Goal: Book appointment/travel/reservation

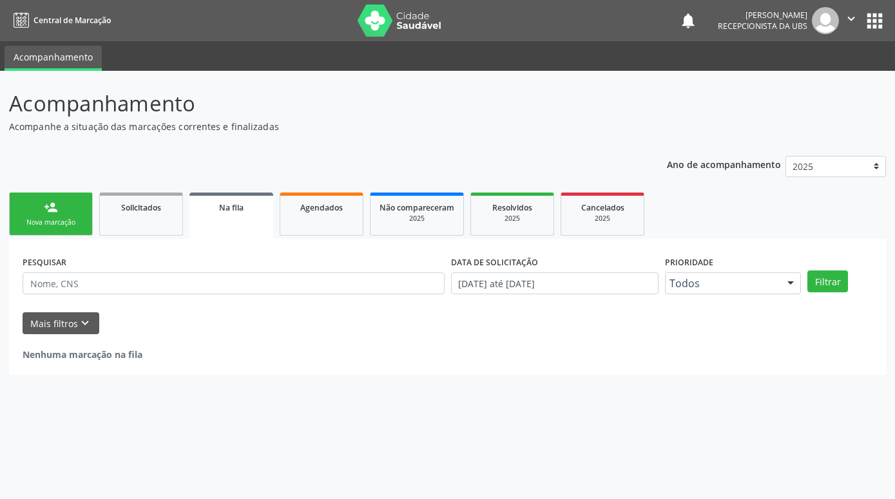
click at [51, 228] on link "person_add Nova marcação" at bounding box center [51, 214] width 84 height 43
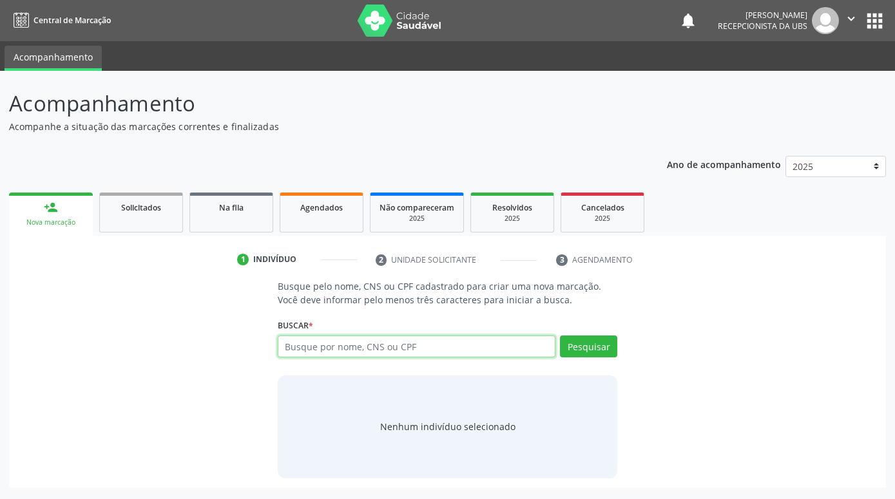
click at [395, 350] on input "text" at bounding box center [417, 347] width 278 height 22
type input "[PERSON_NAME]"
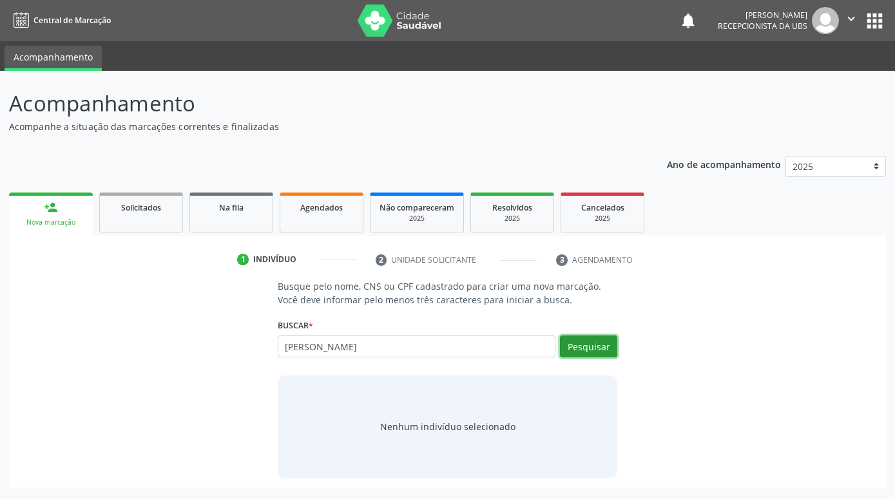
click at [584, 345] on button "Pesquisar" at bounding box center [588, 347] width 57 height 22
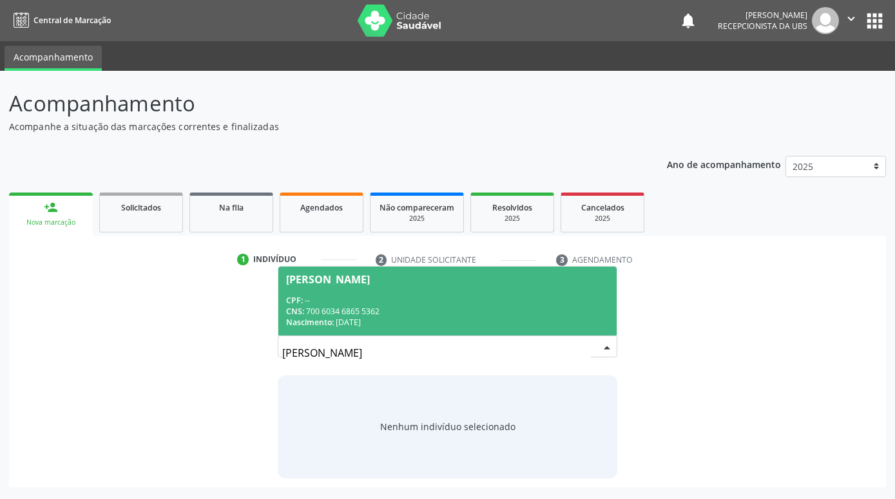
click at [567, 293] on span "[PERSON_NAME] CPF: -- CNS: 700 6034 6865 5362 Nascimento: [DATE]" at bounding box center [447, 301] width 338 height 69
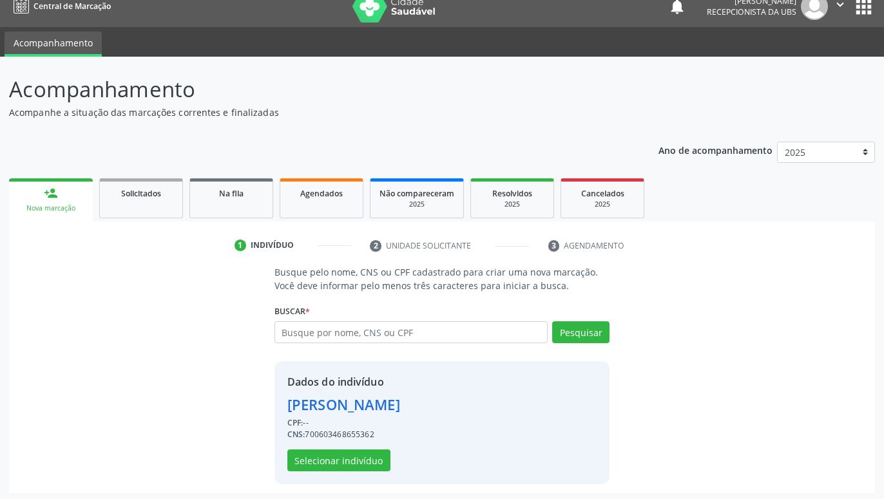
scroll to position [17, 0]
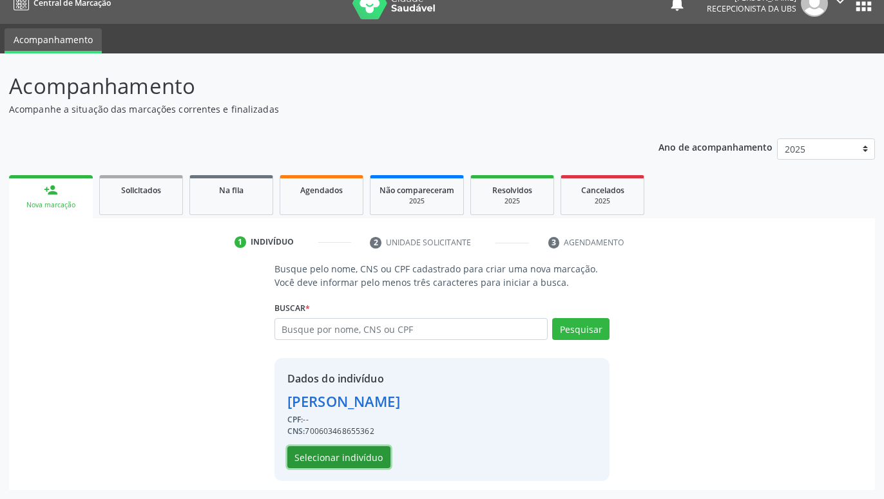
click at [364, 464] on button "Selecionar indivíduo" at bounding box center [338, 457] width 103 height 22
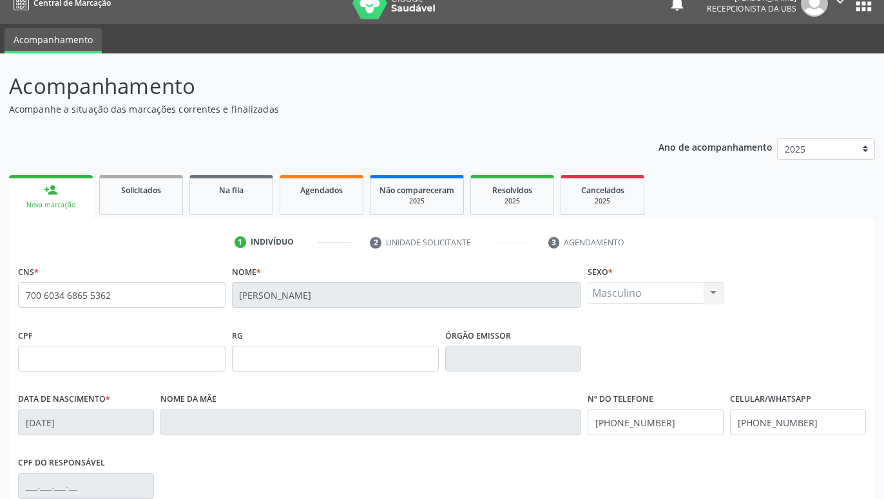
scroll to position [199, 0]
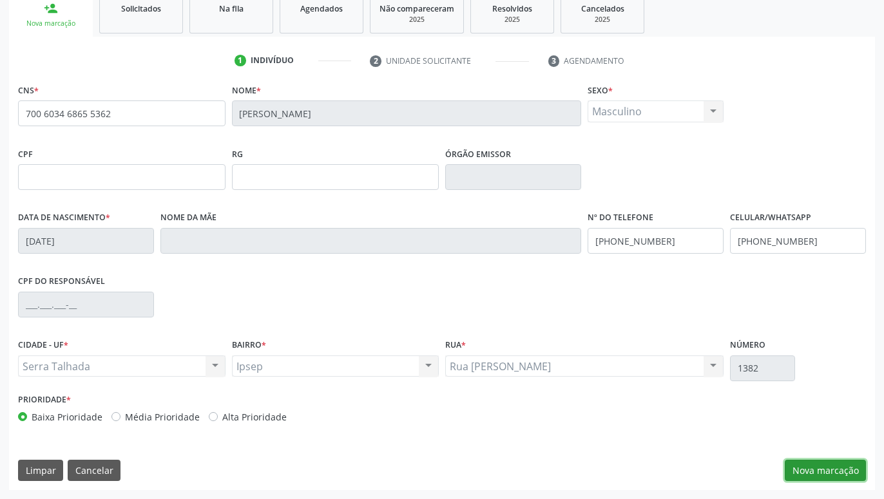
click at [827, 470] on button "Nova marcação" at bounding box center [825, 471] width 81 height 22
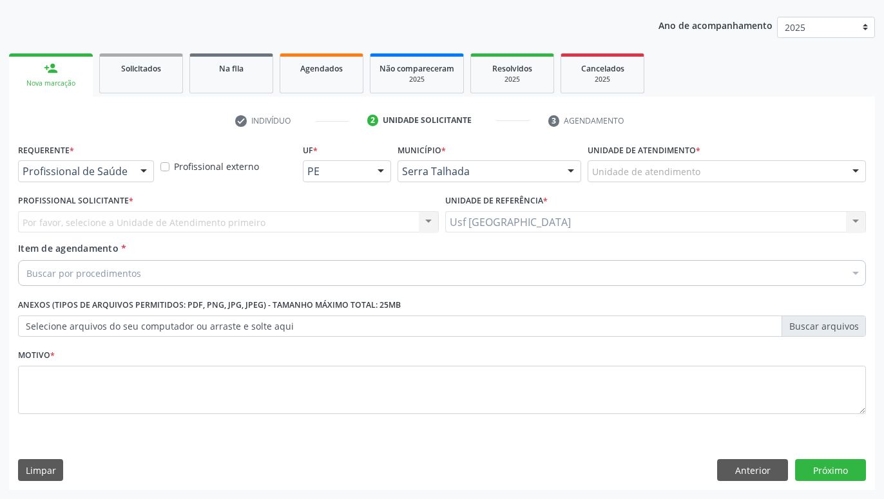
scroll to position [139, 0]
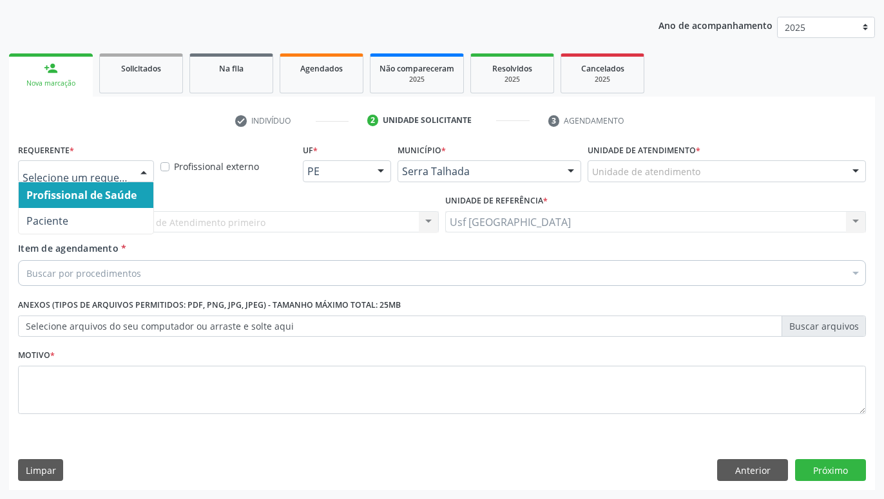
click at [135, 171] on div at bounding box center [143, 172] width 19 height 22
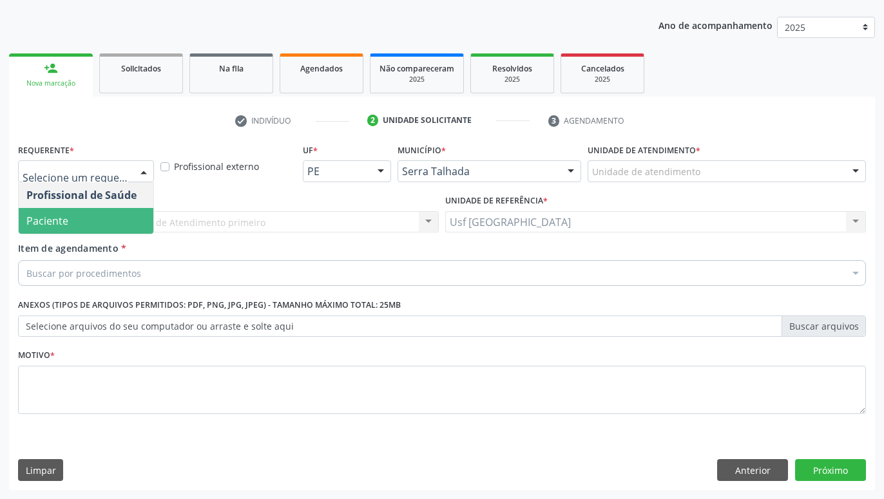
click at [71, 222] on span "Paciente" at bounding box center [86, 221] width 135 height 26
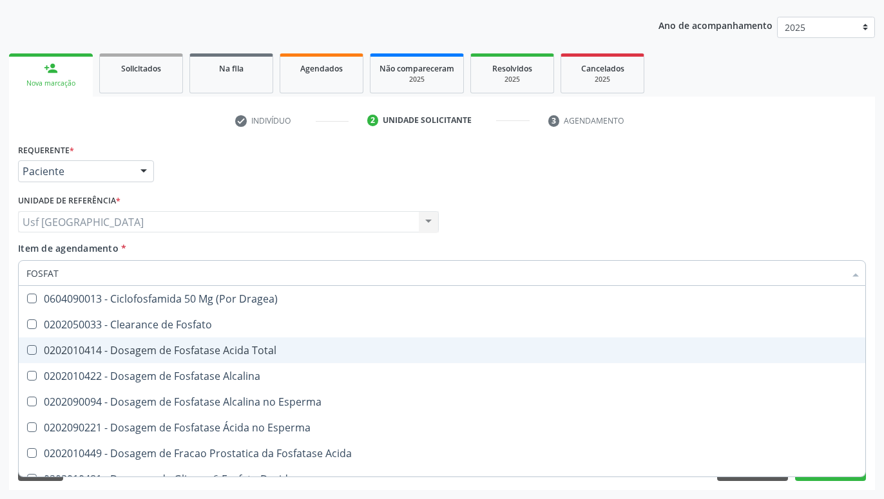
type input "FOSFATA"
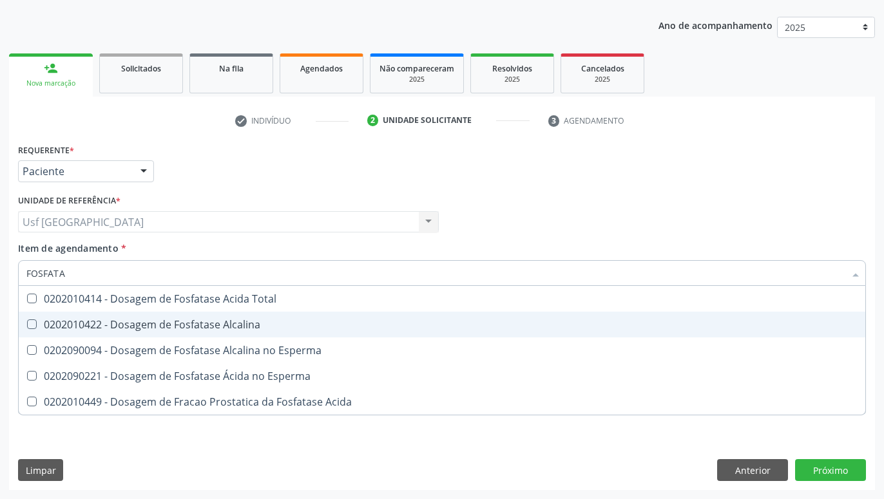
click at [350, 337] on span "0202010422 - Dosagem de Fosfatase Alcalina" at bounding box center [442, 325] width 846 height 26
checkbox Alcalina "true"
type input "FOSFAT"
checkbox Alcalina "false"
checkbox Esperma "true"
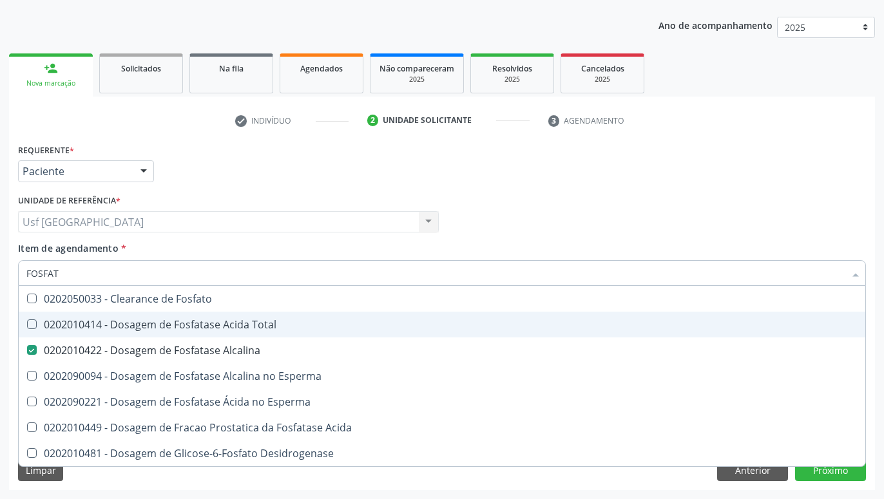
type input "FOSFA"
checkbox Alcalina "false"
checkbox Esperma "true"
type input "FOSF"
checkbox Esperma "false"
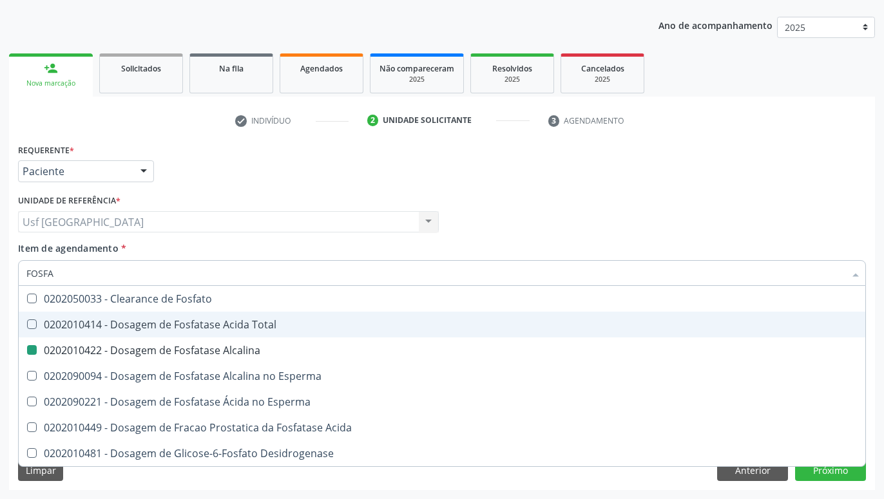
checkbox Desidrogenase "true"
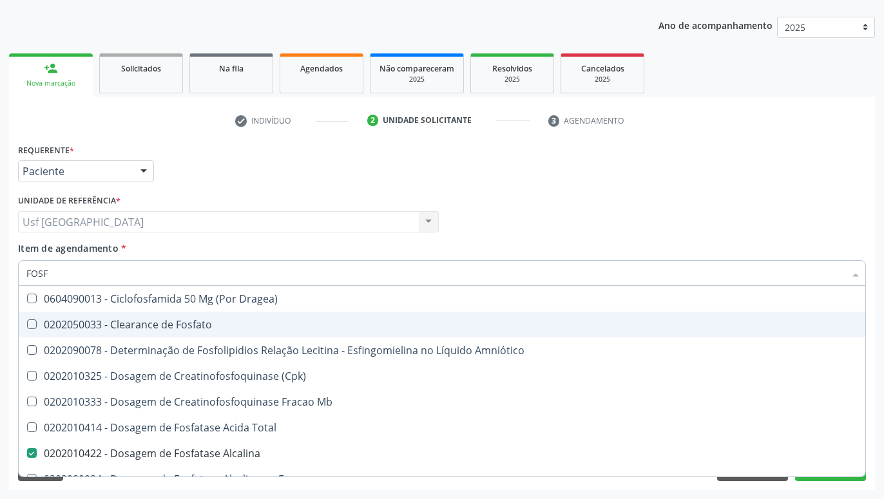
type input "FOS"
checkbox Alcalina "false"
checkbox Esperma "true"
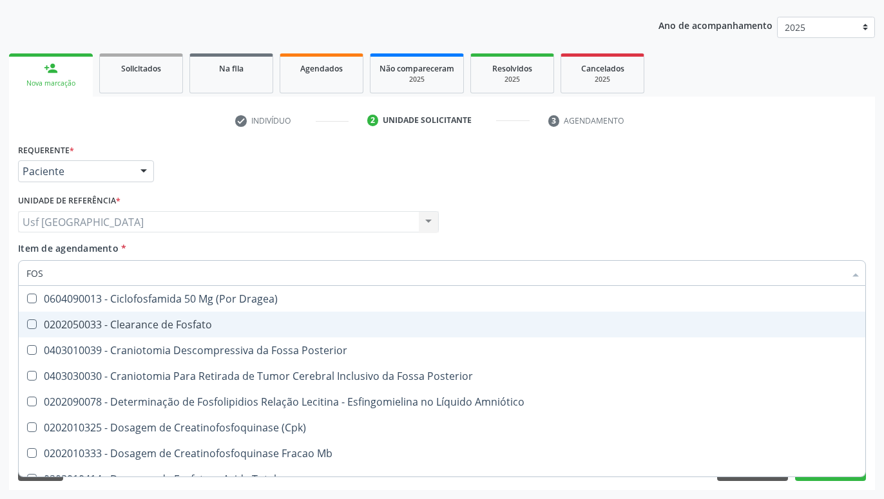
type input "FO"
checkbox Alcalina "false"
type input "F"
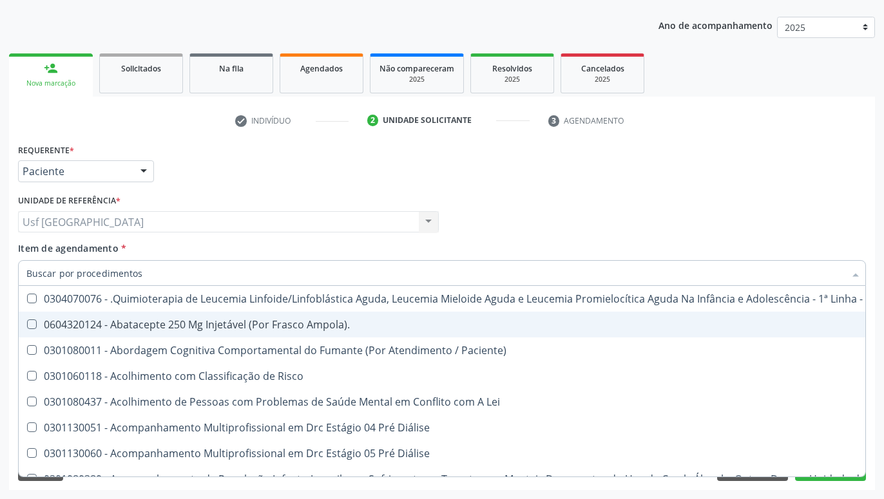
checkbox Alcalina "false"
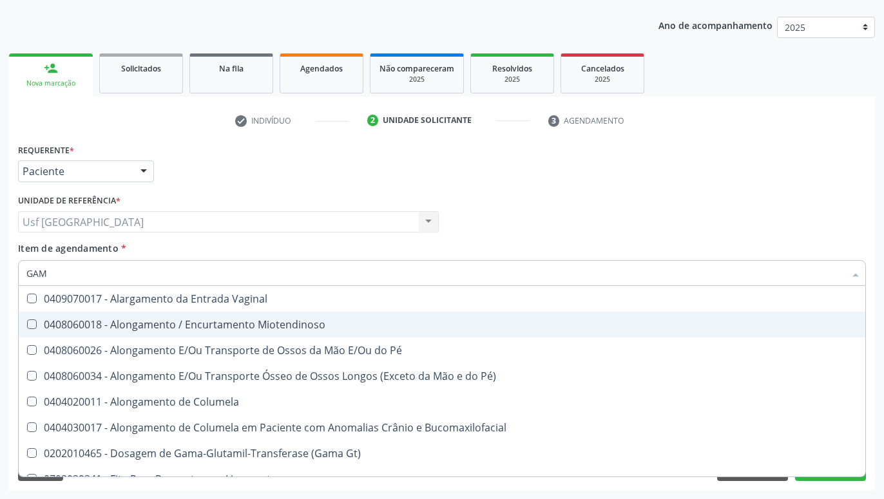
type input "GAMA"
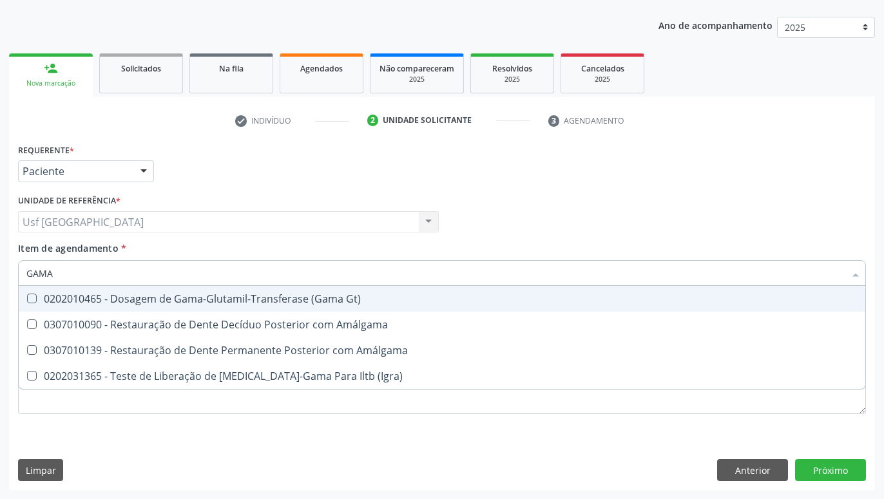
click at [306, 300] on div "0202010465 - Dosagem de Gama-Glutamil-Transferase (Gama Gt)" at bounding box center [441, 299] width 831 height 10
checkbox Gt\) "true"
type input "GAM"
checkbox Gt\) "false"
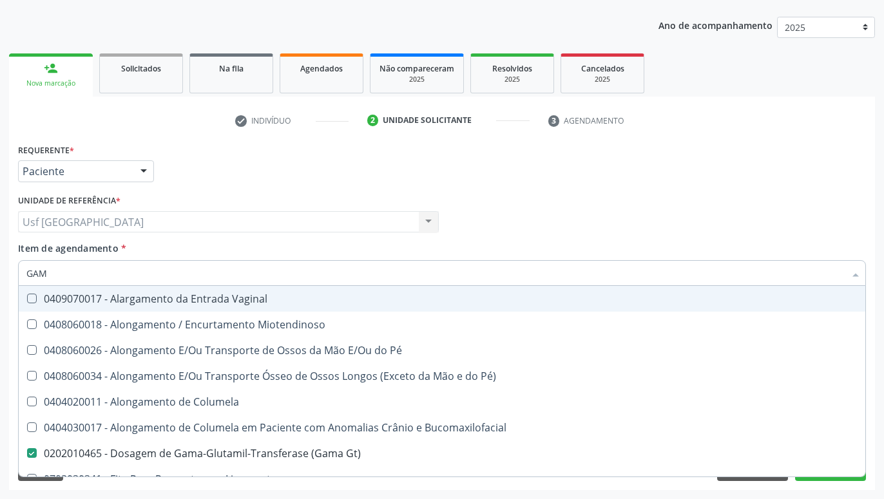
type input "GA"
checkbox Gt\) "false"
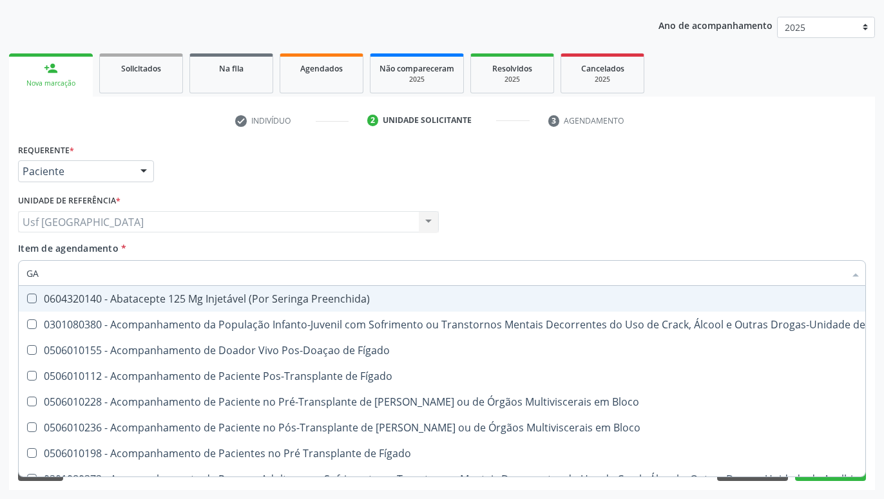
type input "G"
checkbox Gt\) "false"
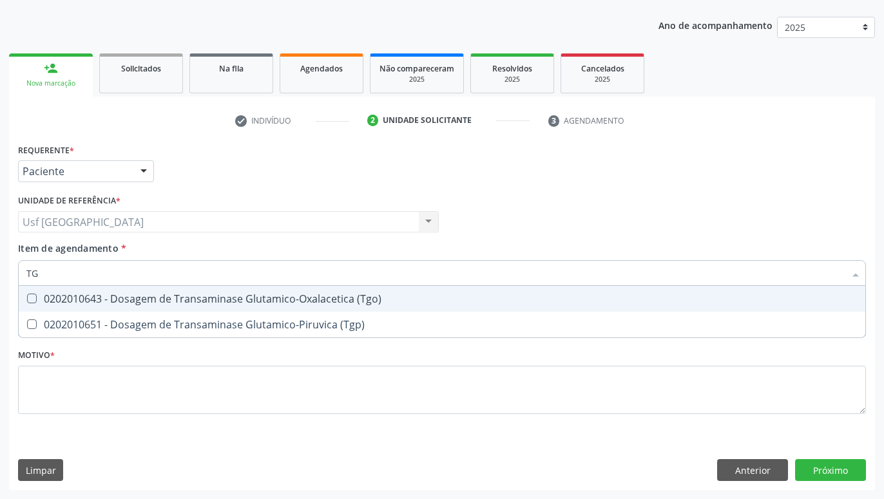
type input "TGO"
click at [341, 294] on div "0202010643 - Dosagem de Transaminase Glutamico-Oxalacetica (Tgo)" at bounding box center [441, 299] width 831 height 10
checkbox \(Tgo\) "true"
type input "TGP"
click at [291, 291] on span "0202010651 - Dosagem de Transaminase Glutamico-Piruvica (Tgp)" at bounding box center [442, 299] width 846 height 26
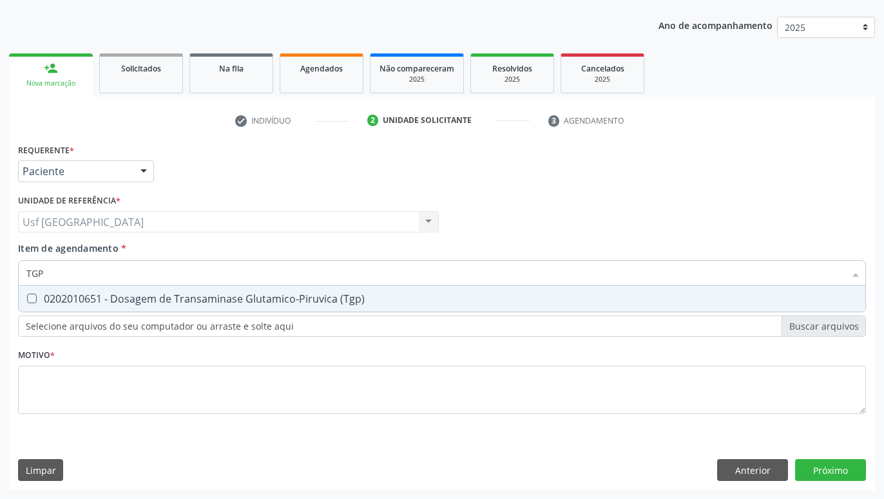
checkbox \(Tgp\) "true"
type input "T"
checkbox \(Tgo\) "false"
checkbox \(Tgp\) "false"
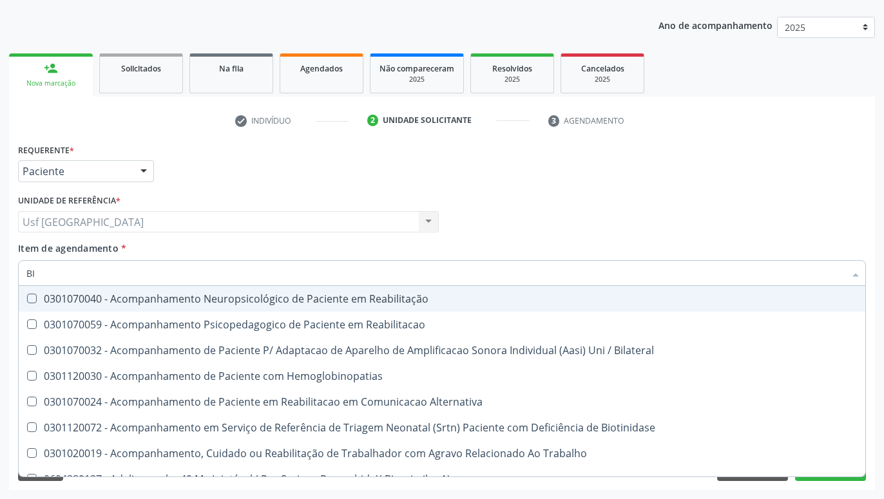
type input "B"
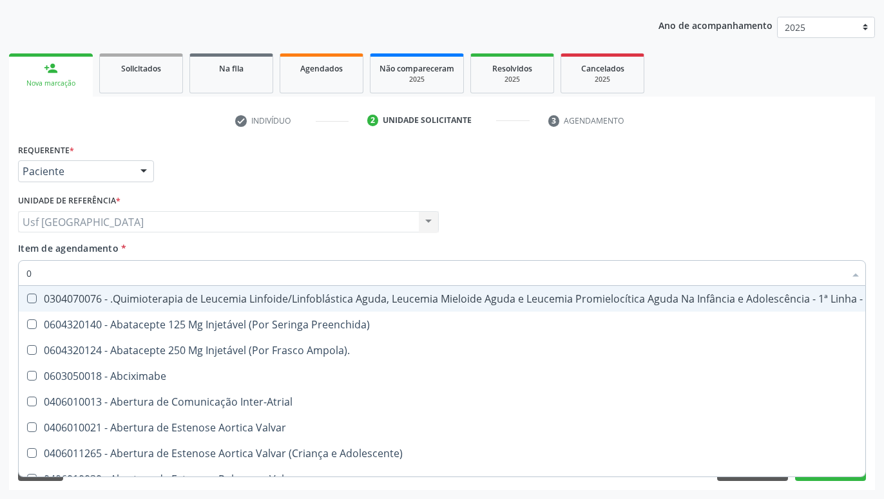
type input "02"
checkbox Videolaparoscopia "true"
checkbox Método\) "true"
checkbox Laboratorial "true"
checkbox Citopatológico "true"
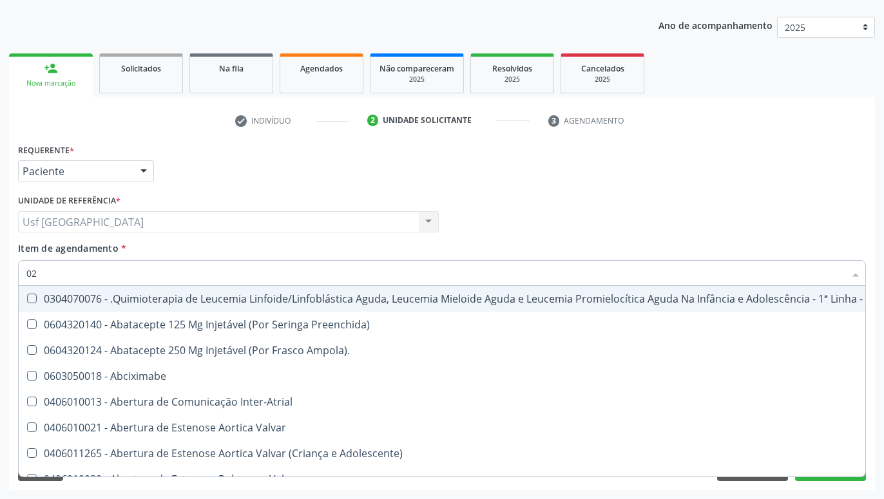
type input "020"
checkbox Paranasal "true"
checkbox Transplantado "true"
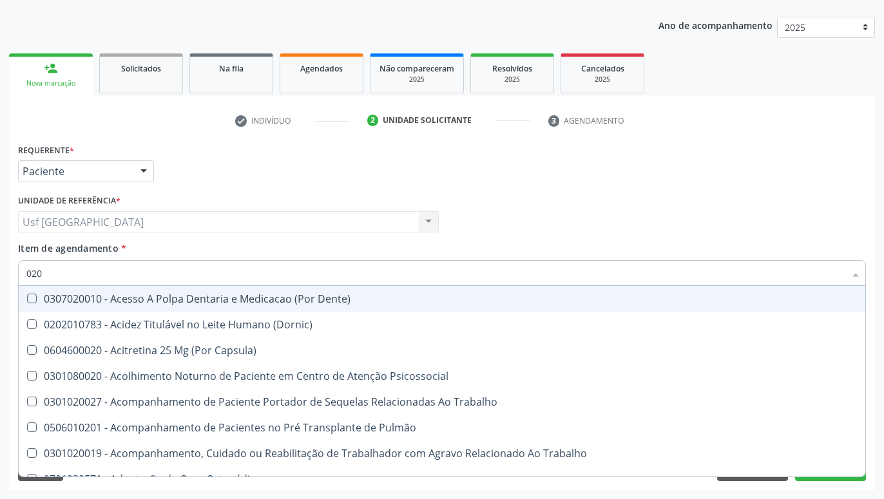
type input "0202"
checkbox Medicamentos "true"
checkbox Monobloco "true"
checkbox \(Spcto\) "true"
checkbox 67 "true"
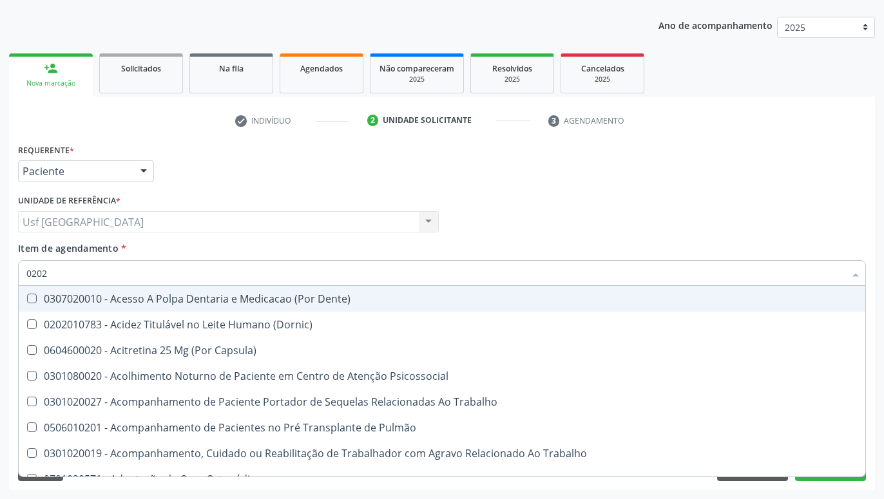
checkbox Alcalina "false"
checkbox Gt\) "false"
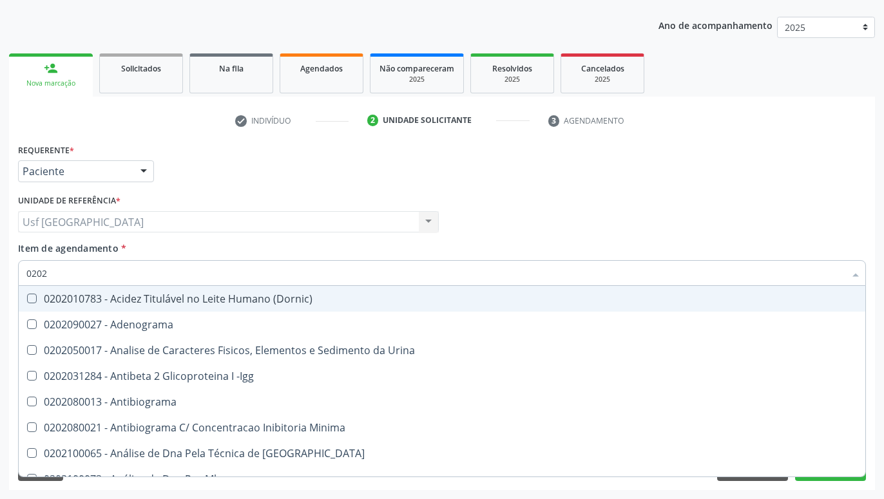
type input "02020"
checkbox Estrona "true"
checkbox \(Antigeno\) "true"
checkbox Alcalina "false"
checkbox Gt\) "false"
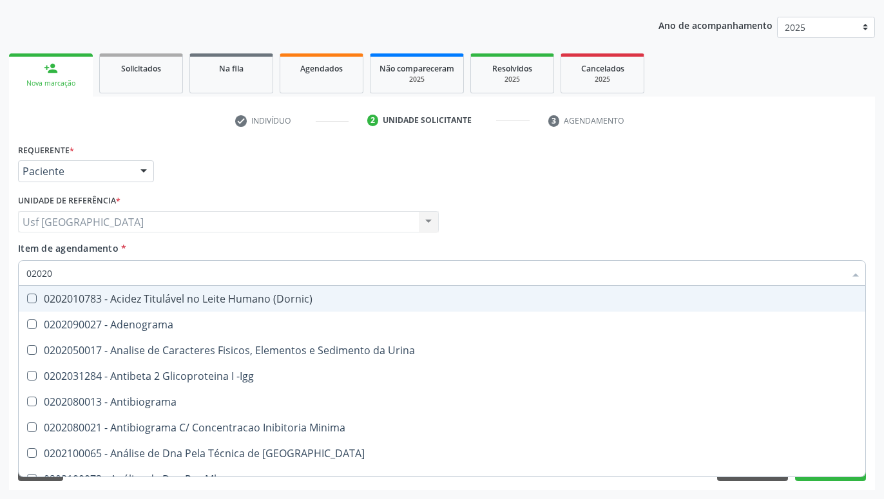
checkbox Prolactina "true"
checkbox Funcional "true"
checkbox \(Tgo\) "false"
checkbox \(Tgp\) "false"
type input "020201"
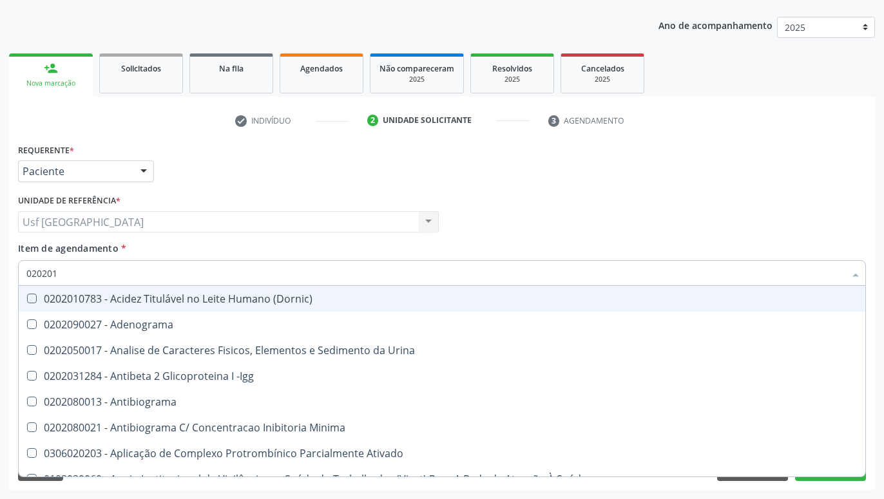
checkbox Globular "true"
checkbox Osmolaridade "true"
checkbox 17-Hidroxicorticosteroides "true"
checkbox D "true"
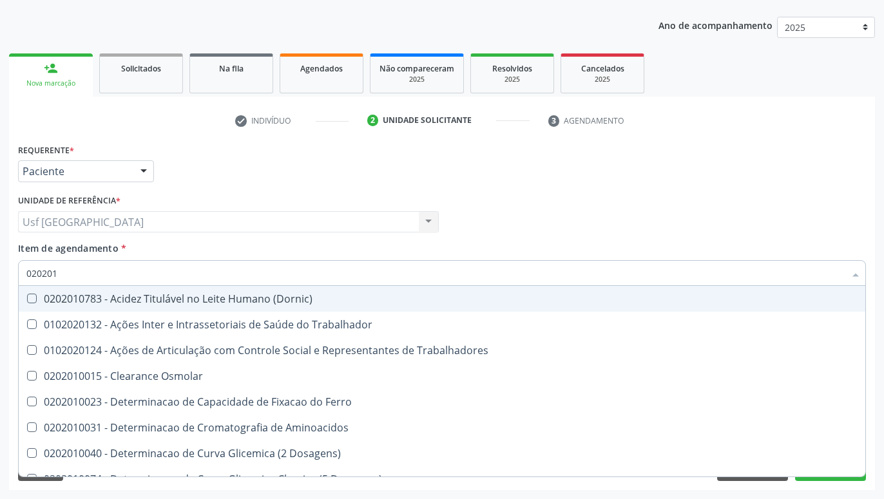
type input "0202010"
checkbox Mb "true"
checkbox Fracionadas\) "true"
checkbox Alcalina "false"
checkbox Gt\) "false"
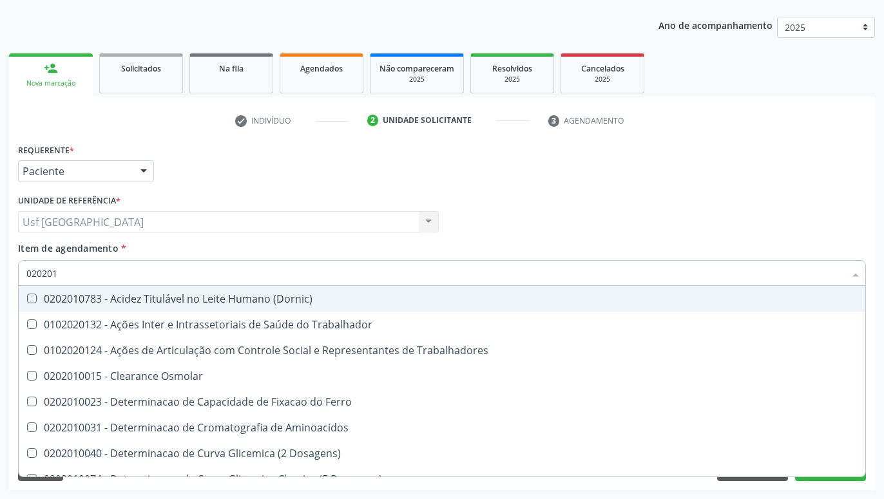
checkbox Leucino-Aminopeptidase "true"
checkbox Lipase "true"
checkbox \(Tgo\) "false"
checkbox \(Tgp\) "false"
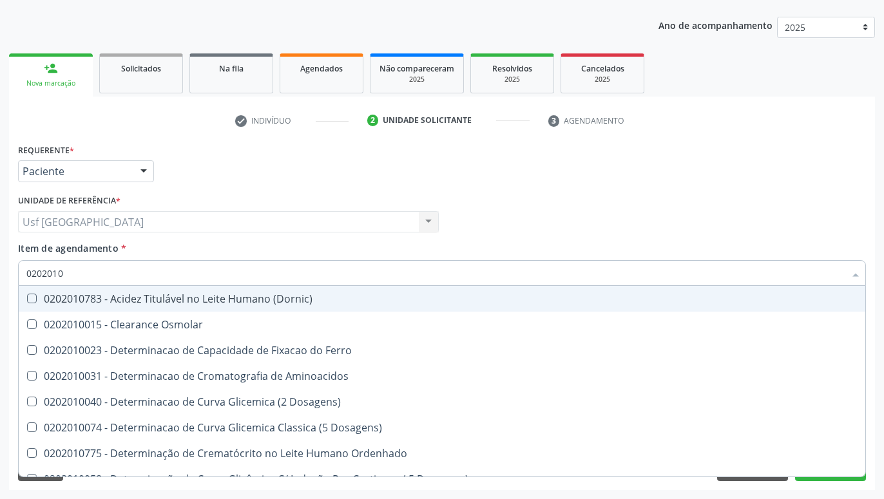
type input "02020102"
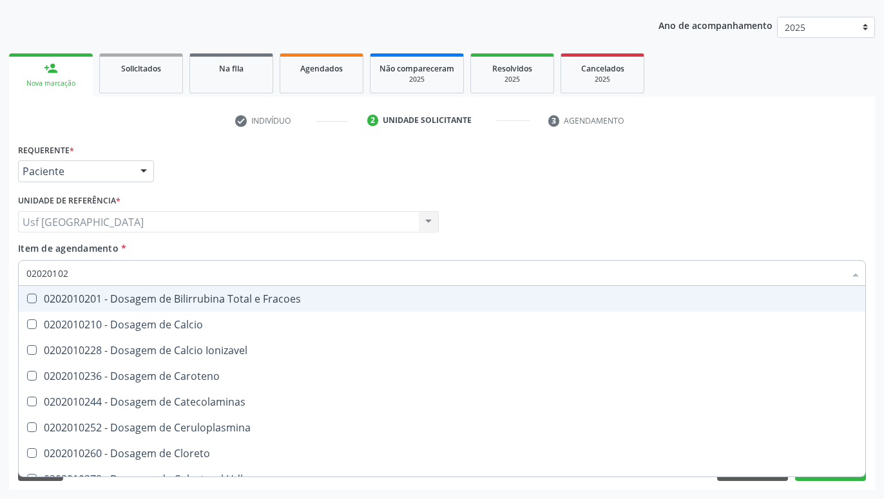
click at [330, 299] on div "0202010201 - Dosagem de Bilirrubina Total e Fracoes" at bounding box center [441, 299] width 831 height 10
checkbox Fracoes "true"
click at [587, 190] on div "Requerente * Paciente Profissional de Saúde Paciente Nenhum resultado encontrad…" at bounding box center [442, 165] width 854 height 50
checkbox Calcio "true"
checkbox Ionizavel "true"
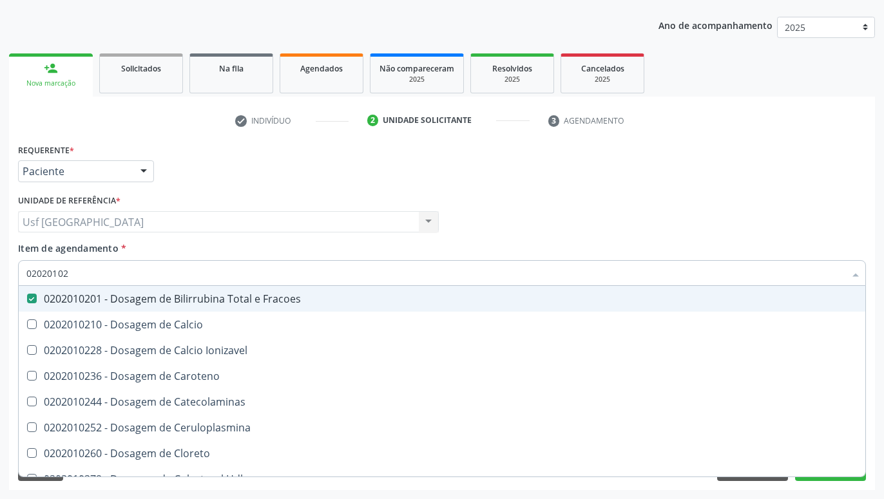
checkbox Caroteno "true"
checkbox Catecolaminas "true"
checkbox Ceruloplasmina "true"
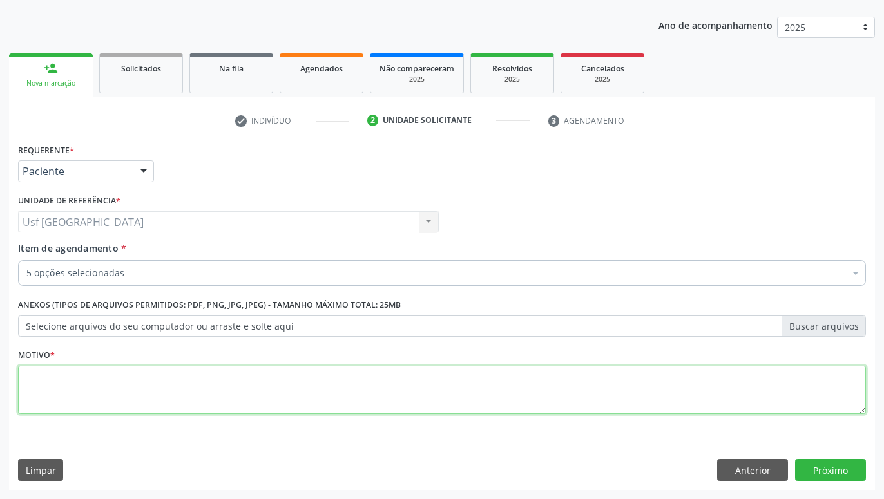
click at [394, 395] on textarea at bounding box center [442, 390] width 848 height 49
type textarea "."
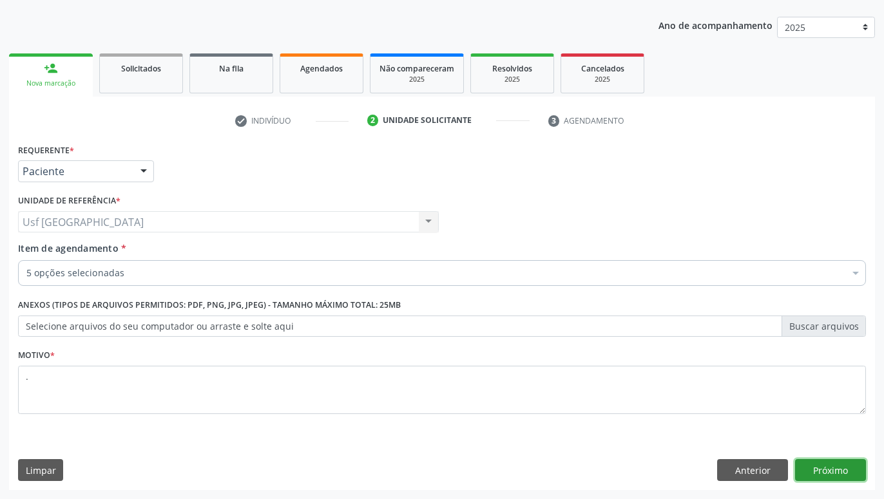
click at [840, 469] on button "Próximo" at bounding box center [830, 470] width 71 height 22
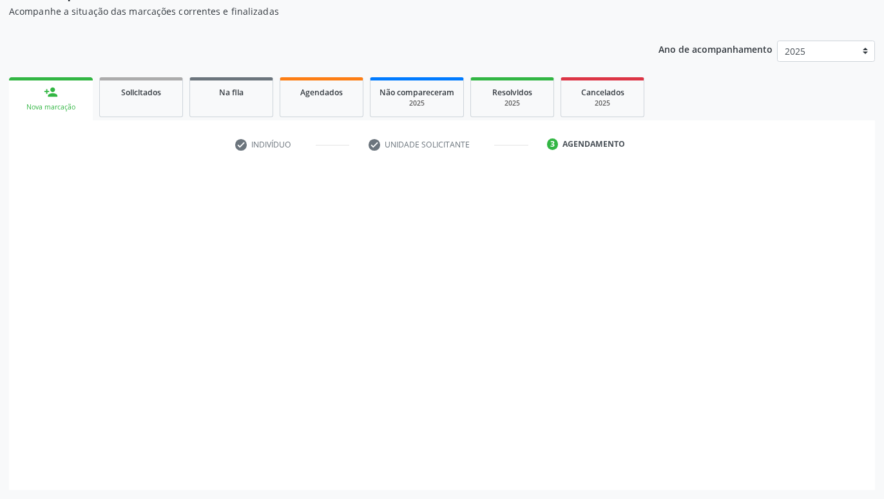
scroll to position [115, 0]
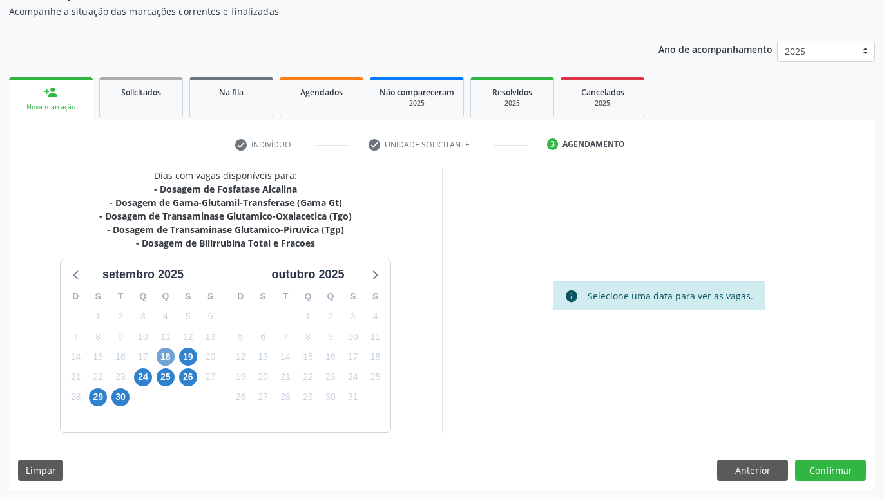
click at [167, 351] on span "18" at bounding box center [166, 357] width 18 height 18
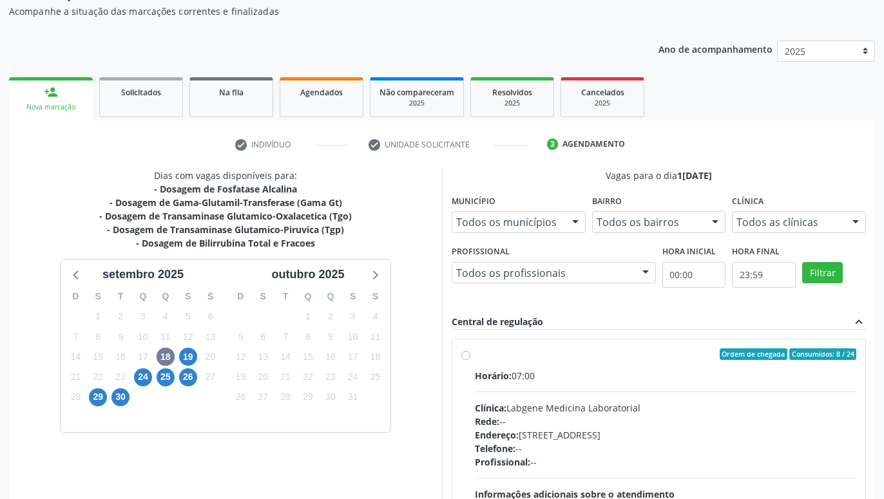
click at [475, 354] on label "Ordem de chegada Consumidos: 8 / 24 Horário: 07:00 Clínica: Labgene Medicina La…" at bounding box center [665, 447] width 381 height 198
click at [464, 354] on input "Ordem de chegada Consumidos: 8 / 24 Horário: 07:00 Clínica: Labgene Medicina La…" at bounding box center [465, 354] width 9 height 12
radio input "true"
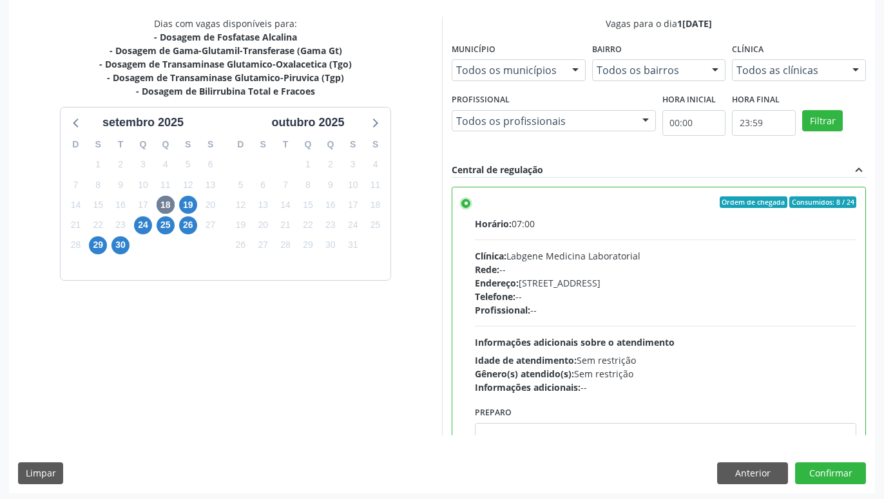
scroll to position [271, 0]
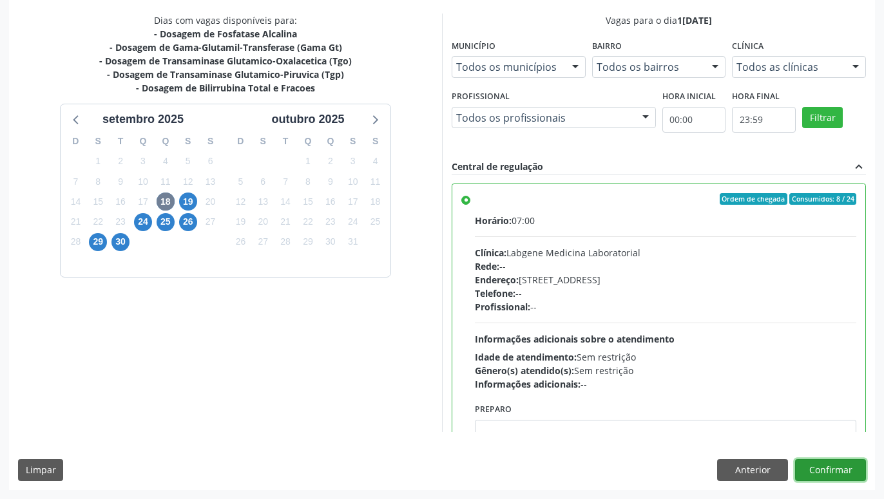
click at [849, 466] on button "Confirmar" at bounding box center [830, 470] width 71 height 22
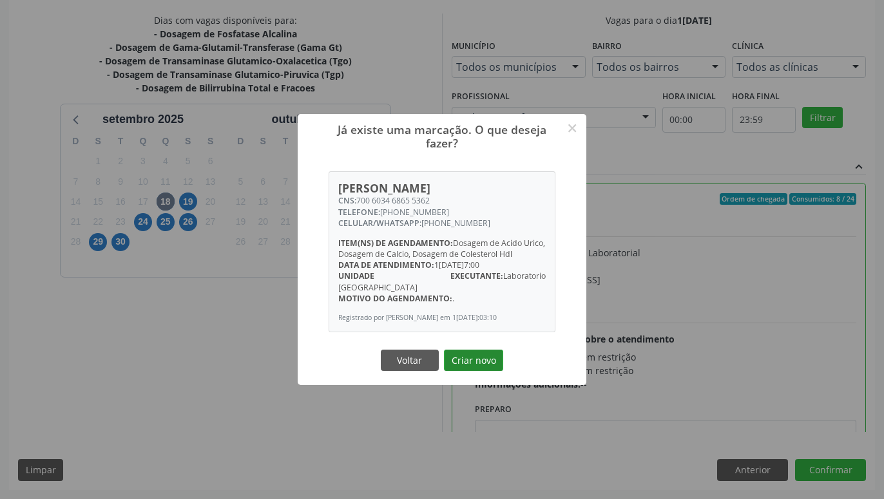
click at [467, 356] on button "Criar novo" at bounding box center [473, 361] width 59 height 22
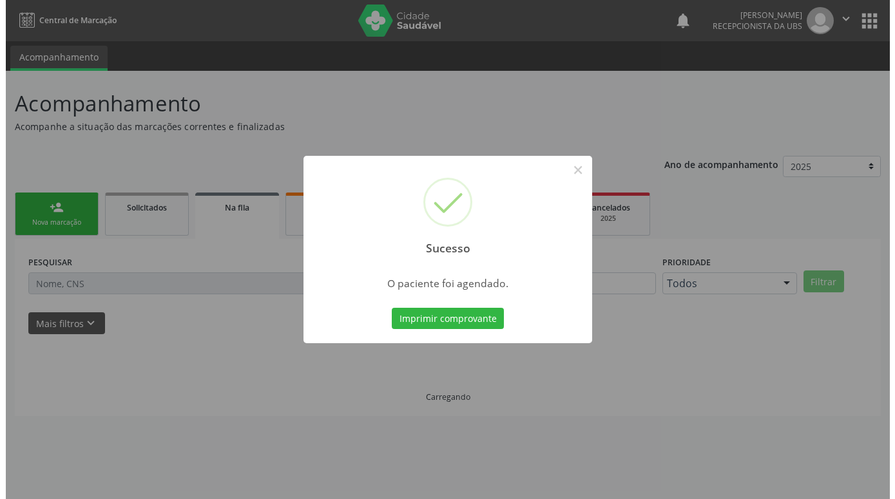
scroll to position [0, 0]
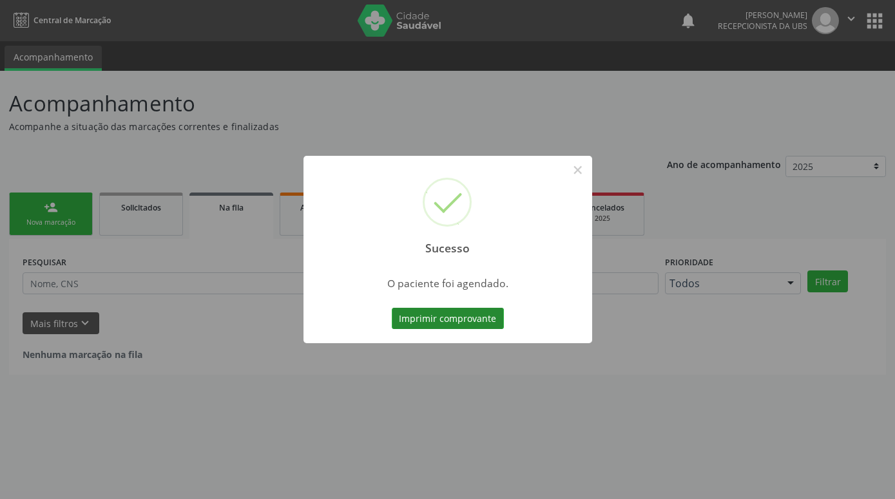
click at [477, 310] on button "Imprimir comprovante" at bounding box center [448, 319] width 112 height 22
